Goal: Task Accomplishment & Management: Complete application form

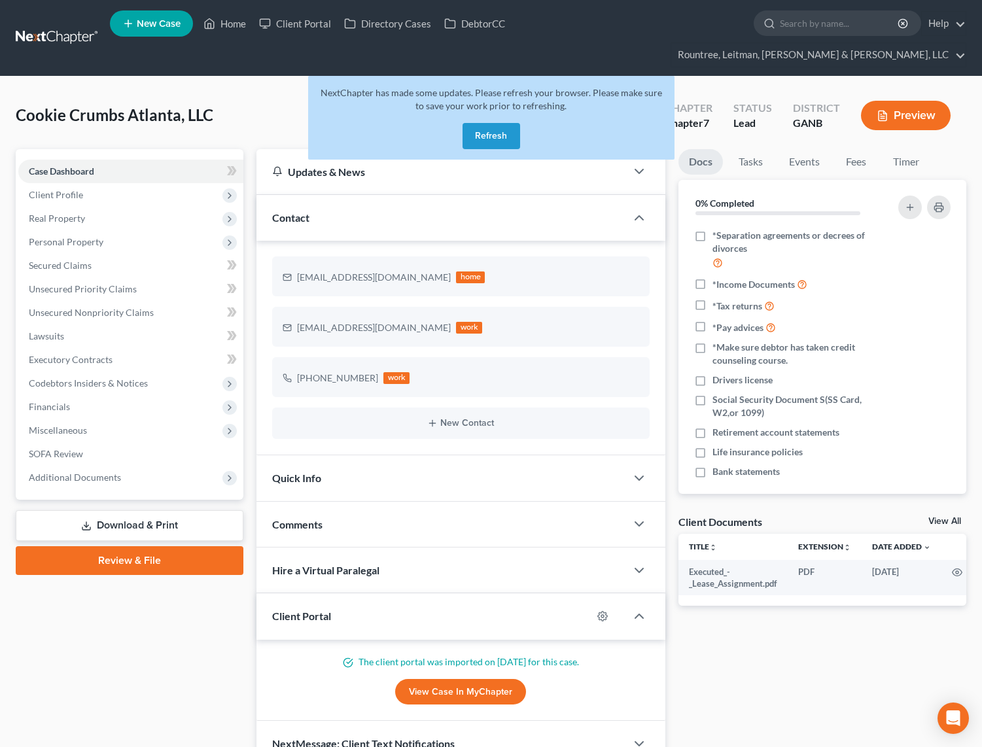
click at [71, 26] on link at bounding box center [58, 38] width 84 height 24
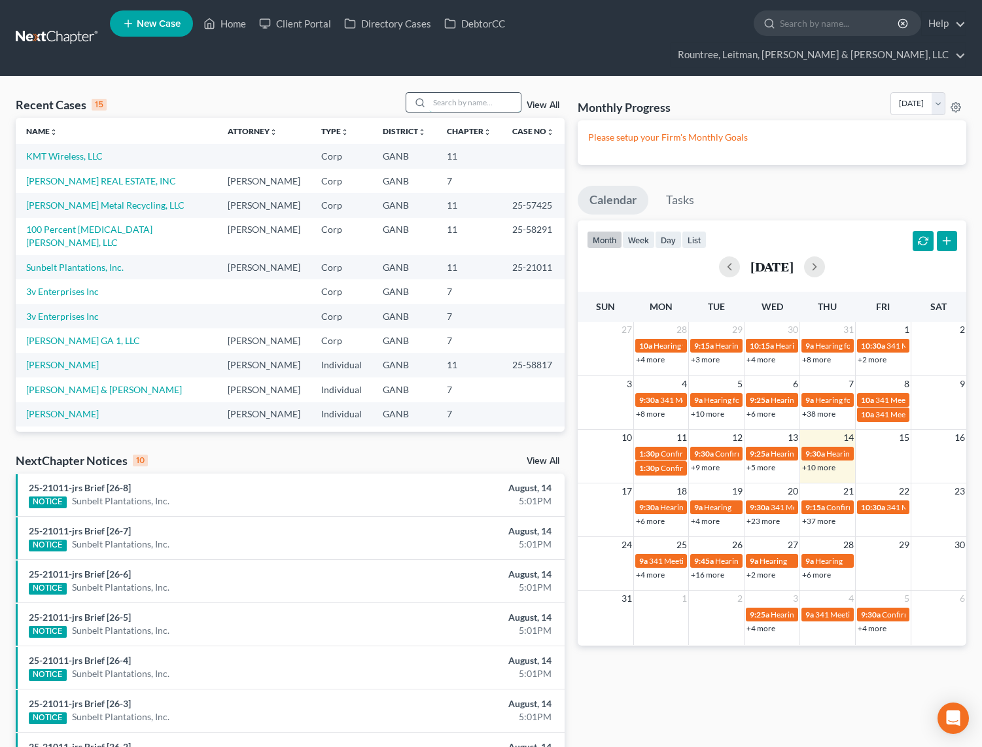
click at [468, 93] on input "search" at bounding box center [475, 102] width 92 height 19
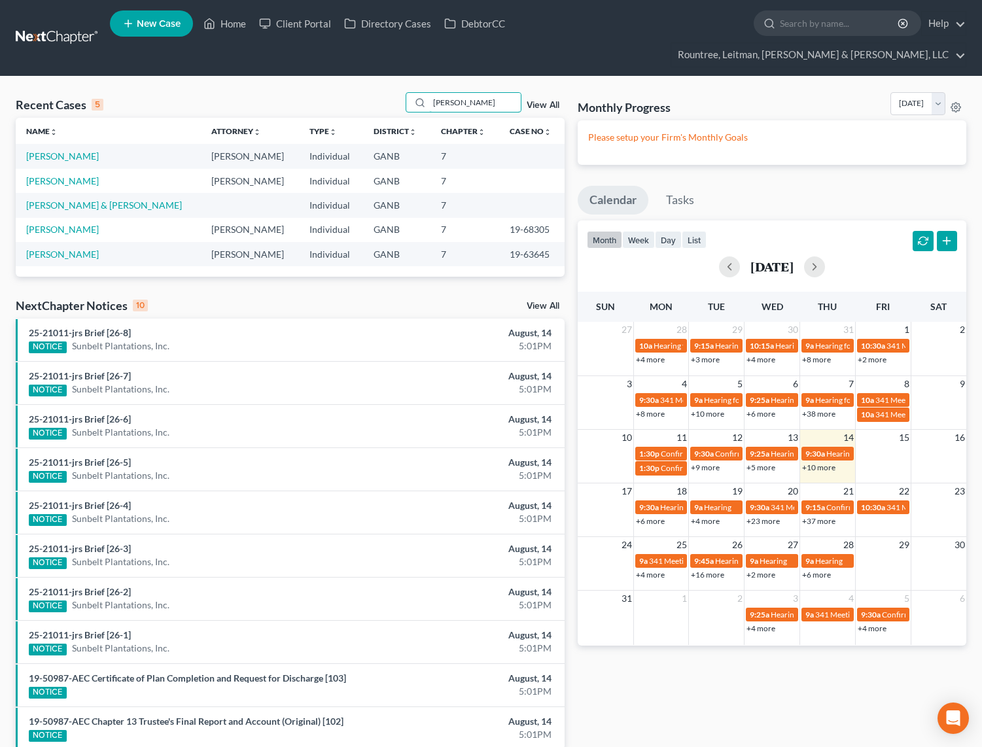
type input "[PERSON_NAME]"
click at [376, 92] on div "Recent Cases 5 [PERSON_NAME] View All" at bounding box center [290, 105] width 549 height 26
click at [160, 24] on span "New Case" at bounding box center [159, 24] width 44 height 10
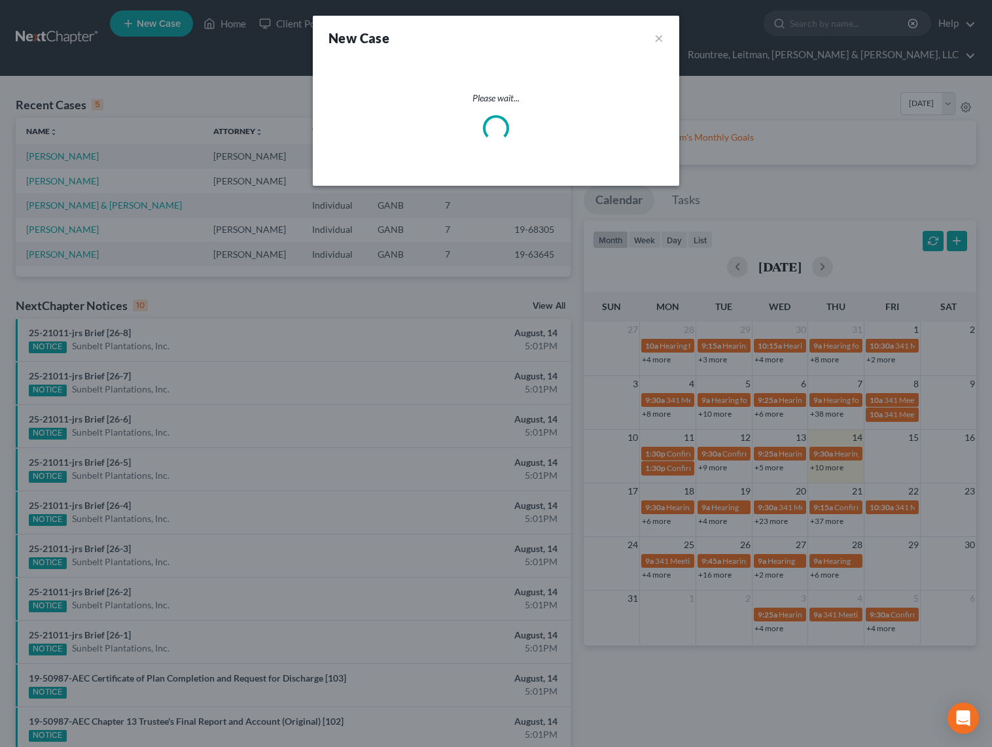
select select "19"
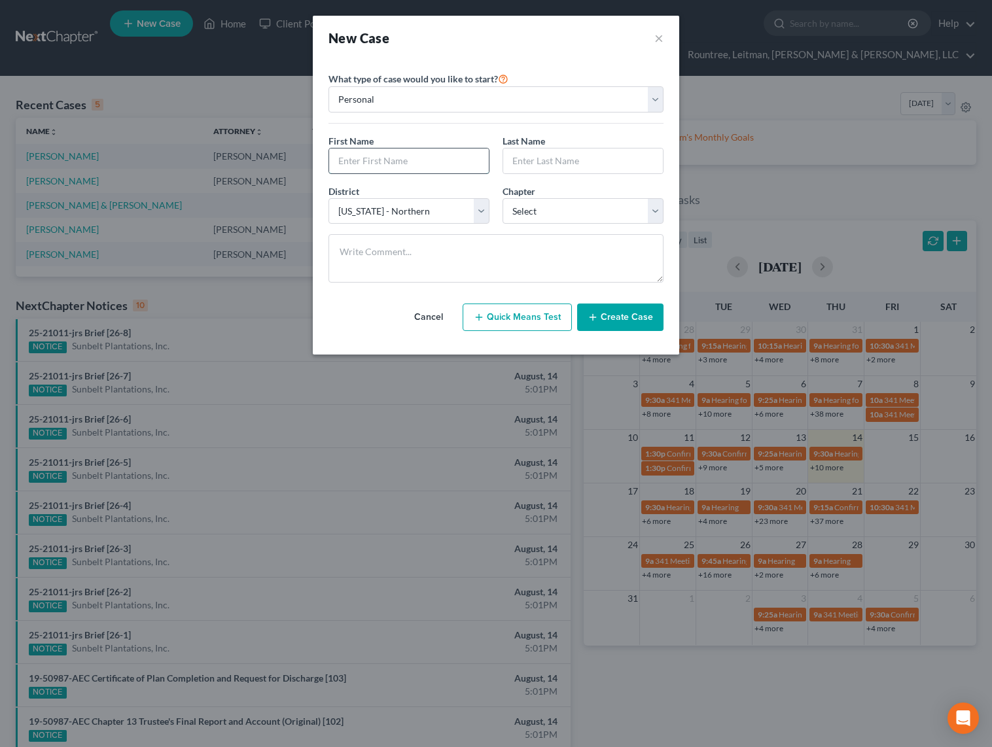
click at [380, 161] on input "text" at bounding box center [409, 161] width 160 height 25
type input "Paul"
type input "Dawson"
click at [524, 214] on select "Select 7 11 12 13" at bounding box center [583, 211] width 161 height 26
select select "0"
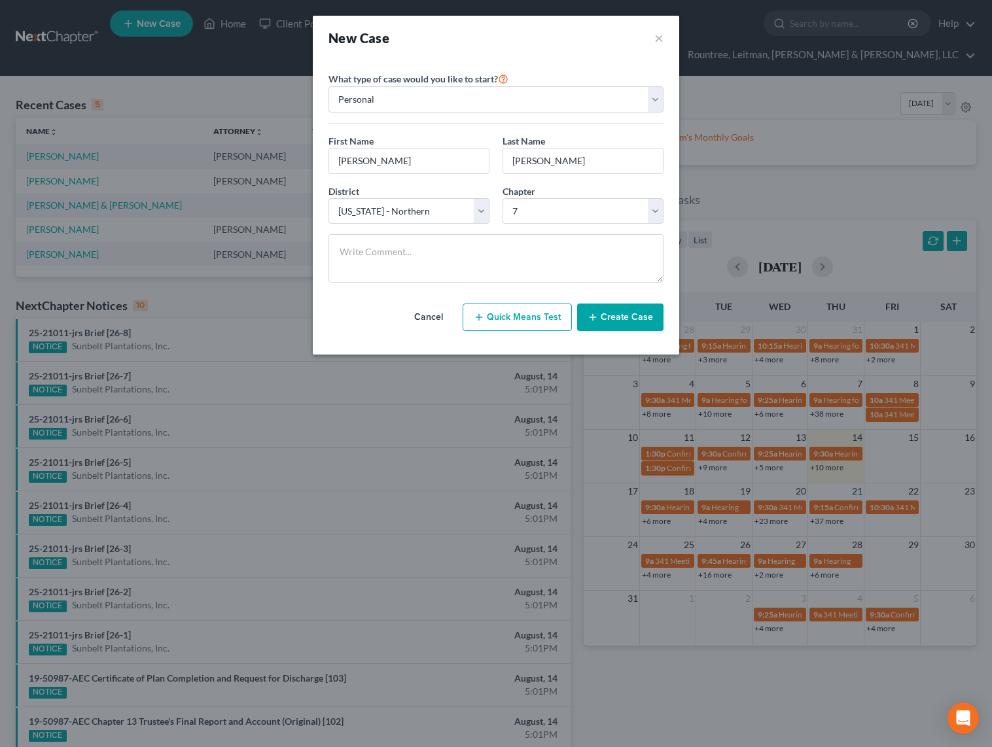
click at [476, 180] on div "First Name * Paul Last Name * Dawson" at bounding box center [496, 159] width 348 height 50
click at [628, 319] on button "Create Case" at bounding box center [620, 317] width 86 height 27
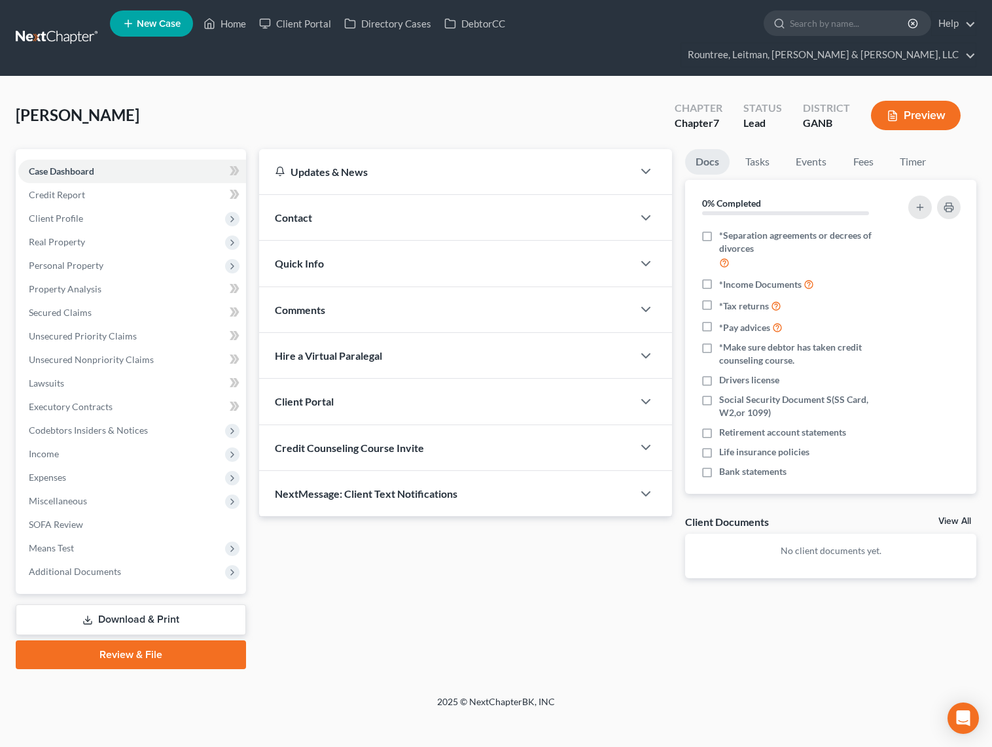
click at [320, 394] on div "Client Portal" at bounding box center [446, 401] width 374 height 45
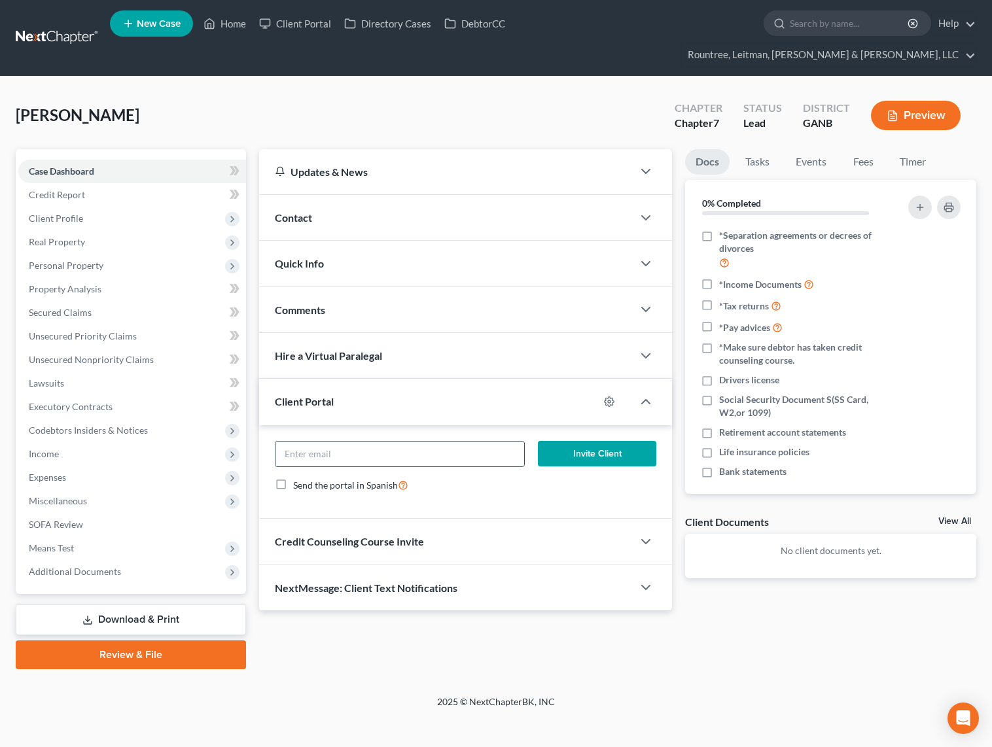
click at [339, 442] on input "email" at bounding box center [400, 454] width 249 height 25
click at [366, 442] on input "email" at bounding box center [400, 454] width 249 height 25
paste input "p"
click at [358, 442] on input "email" at bounding box center [400, 454] width 249 height 25
type input "paul@pd4solutions.com"
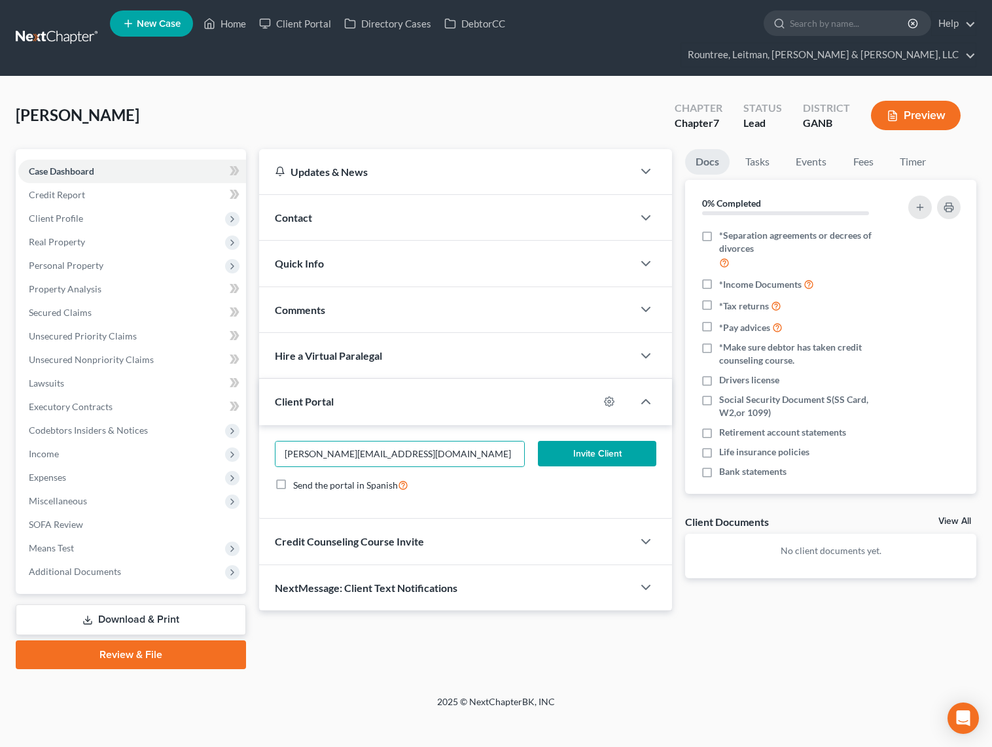
click at [584, 441] on button "Invite Client" at bounding box center [597, 454] width 118 height 26
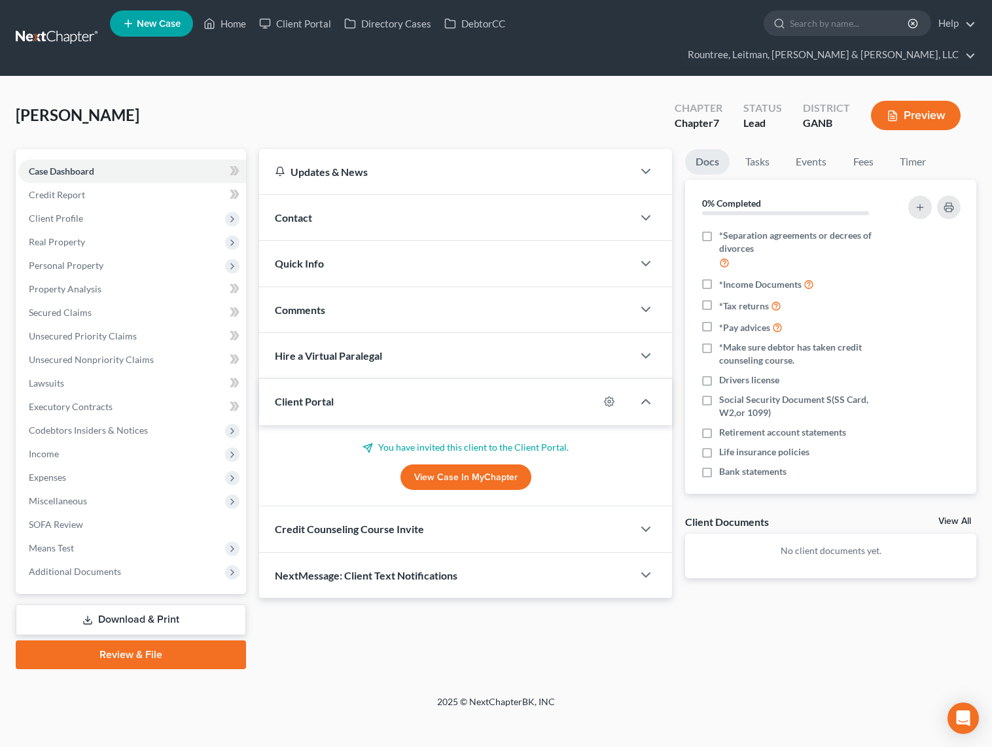
click at [391, 514] on div "Credit Counseling Course Invite" at bounding box center [446, 529] width 374 height 45
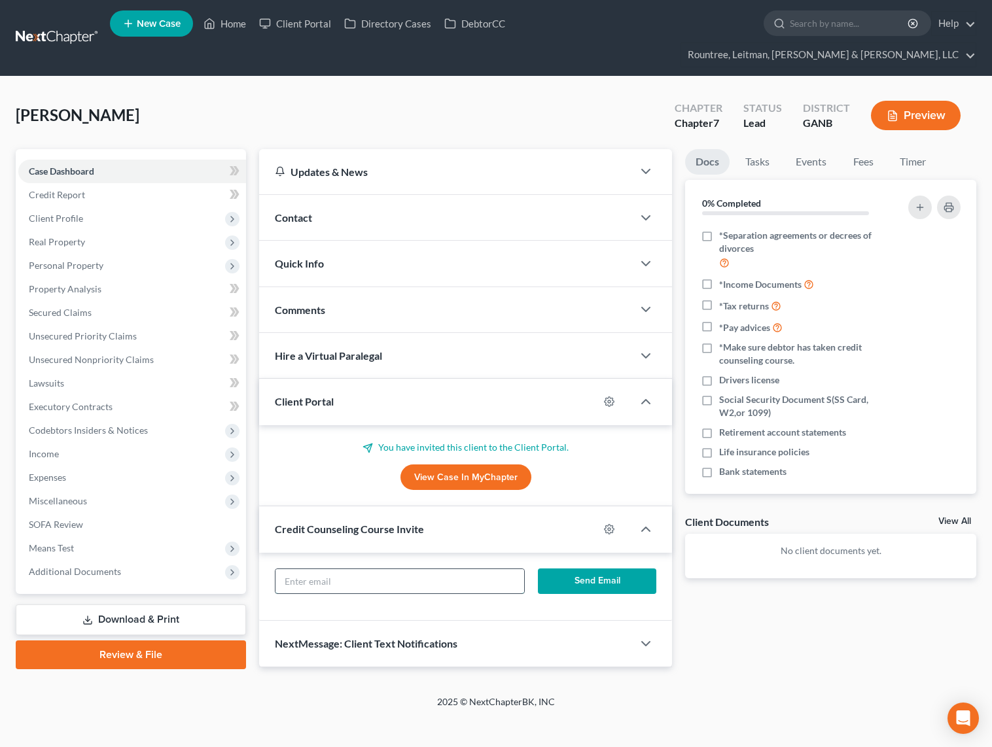
click at [353, 569] on input "text" at bounding box center [400, 581] width 249 height 25
type input "paul@pd4solutions.com"
click at [617, 569] on button "Send Email" at bounding box center [597, 582] width 118 height 26
